Goal: Task Accomplishment & Management: Use online tool/utility

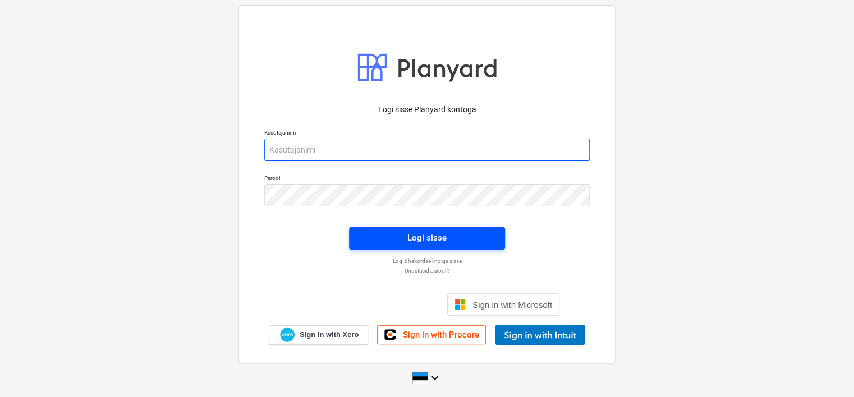
type input "[EMAIL_ADDRESS][DOMAIN_NAME]"
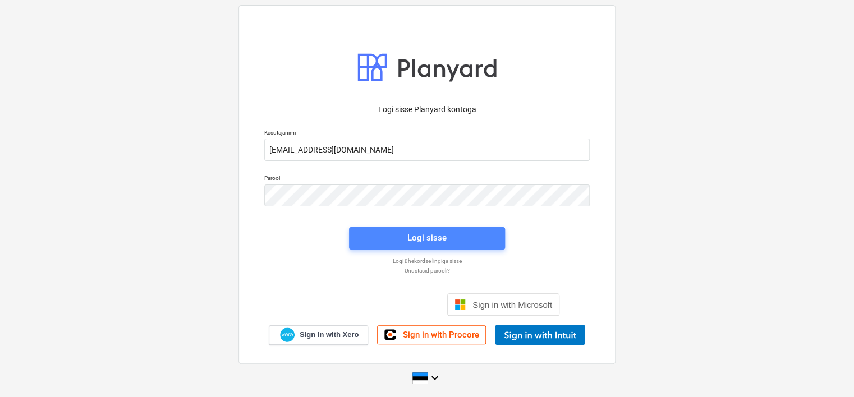
click at [377, 238] on span "Logi sisse" at bounding box center [426, 237] width 129 height 15
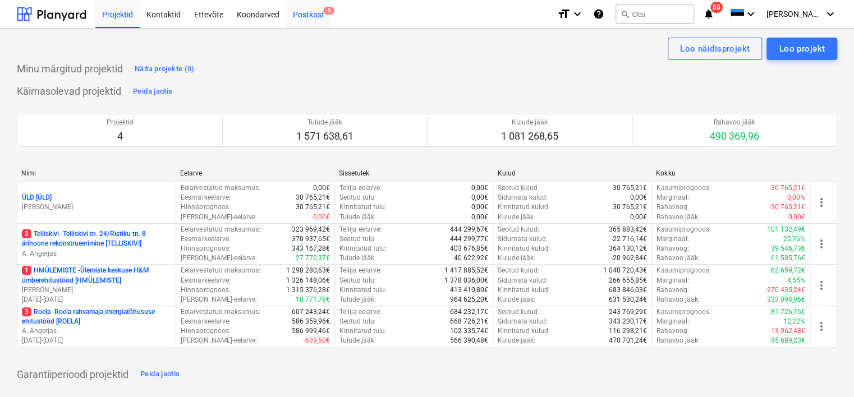
click at [304, 14] on div "Postkast 5" at bounding box center [308, 13] width 45 height 29
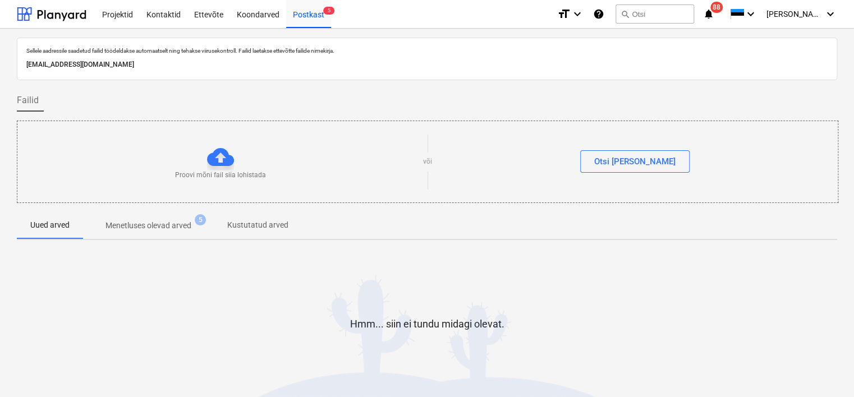
click at [123, 70] on p "[EMAIL_ADDRESS][DOMAIN_NAME]" at bounding box center [426, 65] width 801 height 12
copy p "[EMAIL_ADDRESS][DOMAIN_NAME]"
click at [6, 278] on div "Sellele aadressile saadetud failid töödeldakse automaatselt ning tehakse viirus…" at bounding box center [427, 232] width 854 height 407
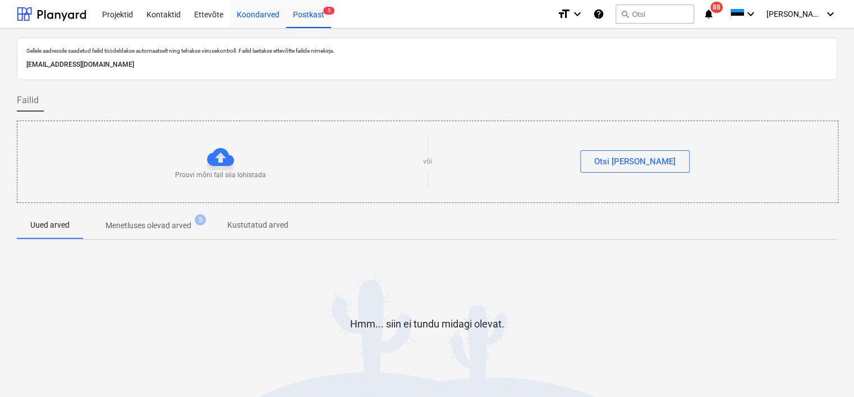
click at [261, 15] on div "Koondarved" at bounding box center [258, 13] width 56 height 29
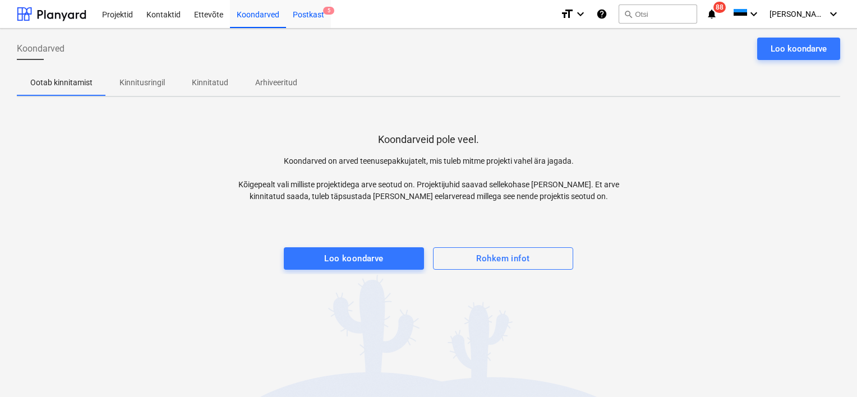
click at [323, 13] on span "5" at bounding box center [328, 11] width 11 height 8
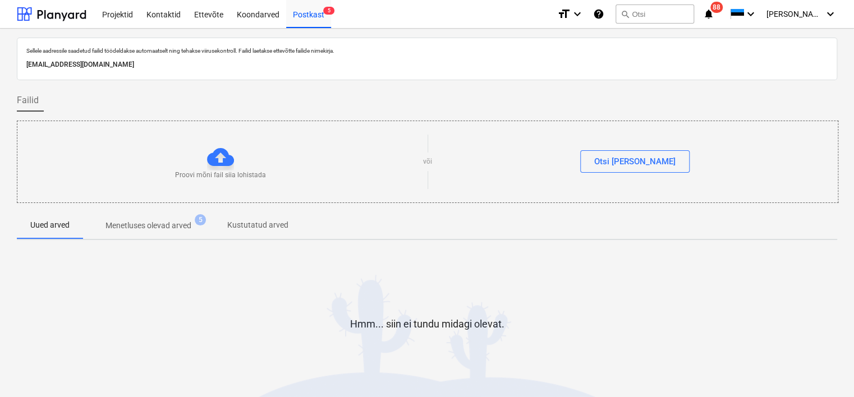
click at [0, 275] on html "Projektid Kontaktid Ettevõte Koondarved Postkast 5 format_size keyboard_arrow_d…" at bounding box center [427, 198] width 854 height 397
click at [230, 9] on div "Koondarved" at bounding box center [258, 13] width 56 height 29
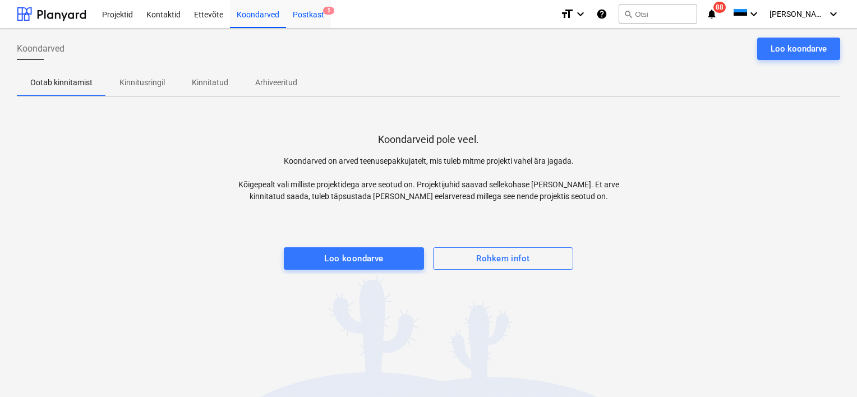
click at [317, 14] on div "Postkast 5" at bounding box center [308, 13] width 45 height 29
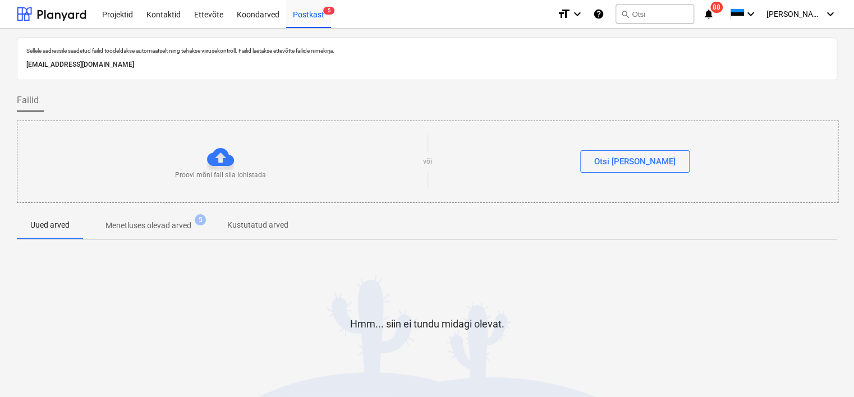
click at [3, 385] on div "Sellele aadressile saadetud failid töödeldakse automaatselt ning tehakse viirus…" at bounding box center [427, 232] width 854 height 407
